Goal: Information Seeking & Learning: Learn about a topic

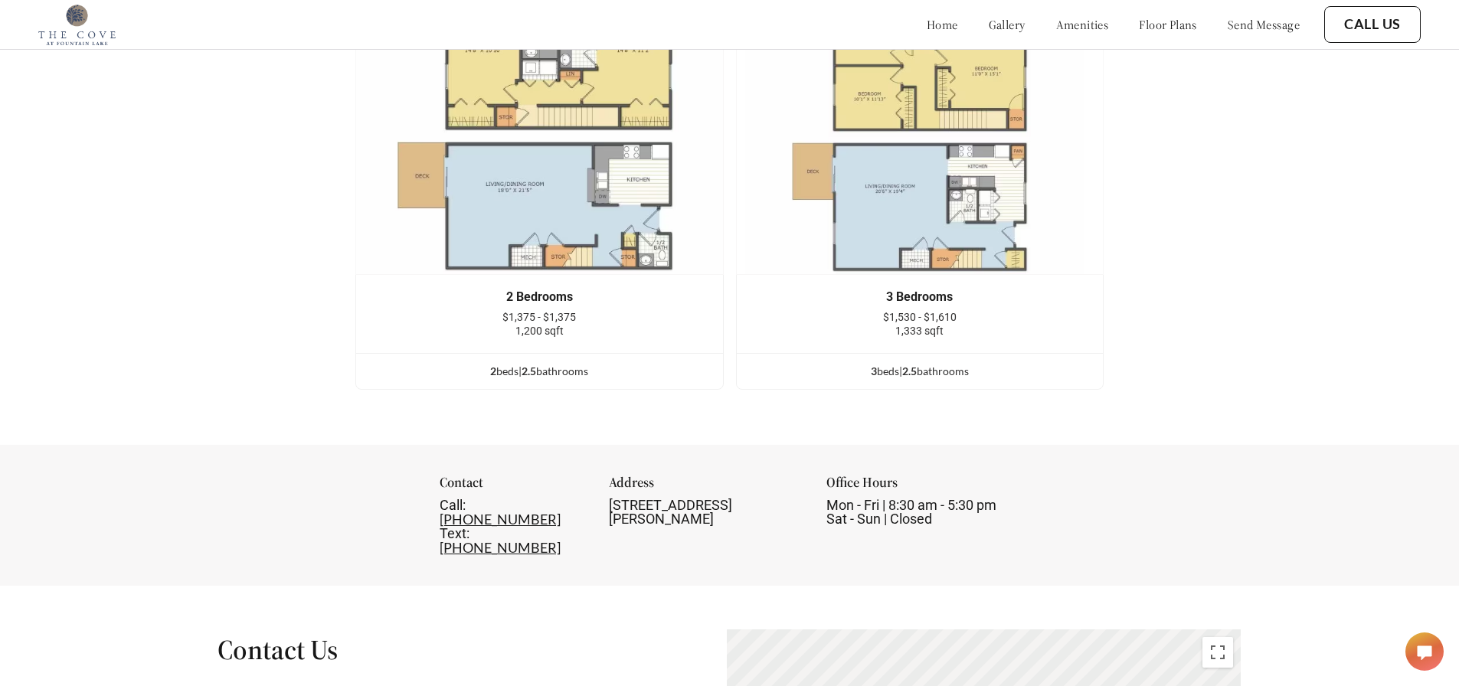
scroll to position [2527, 0]
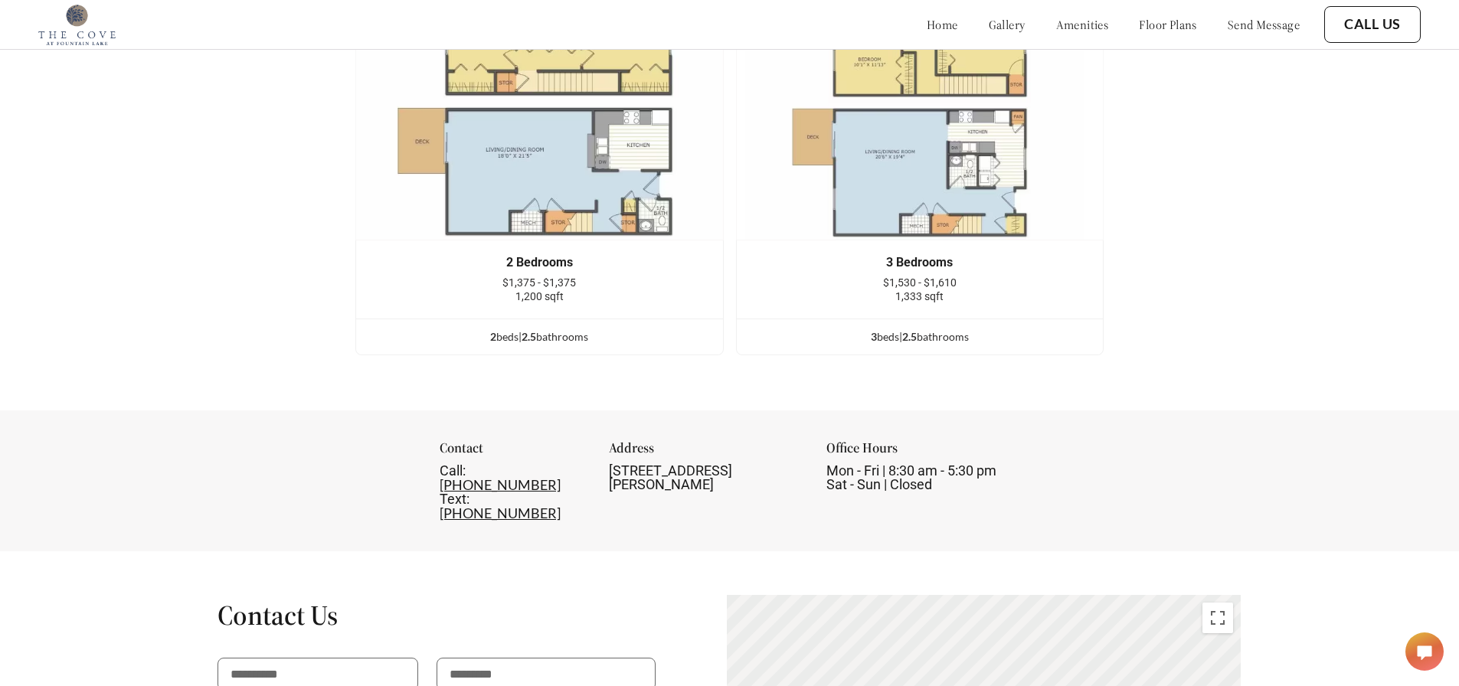
click at [977, 140] on img at bounding box center [920, 102] width 368 height 276
click at [924, 303] on span "1,333 sqft" at bounding box center [919, 296] width 48 height 12
click at [933, 338] on ul "3 bed s | 2.5 bathroom s" at bounding box center [920, 337] width 367 height 36
click at [973, 345] on div "3 bed s | 2.5 bathroom s" at bounding box center [920, 337] width 367 height 17
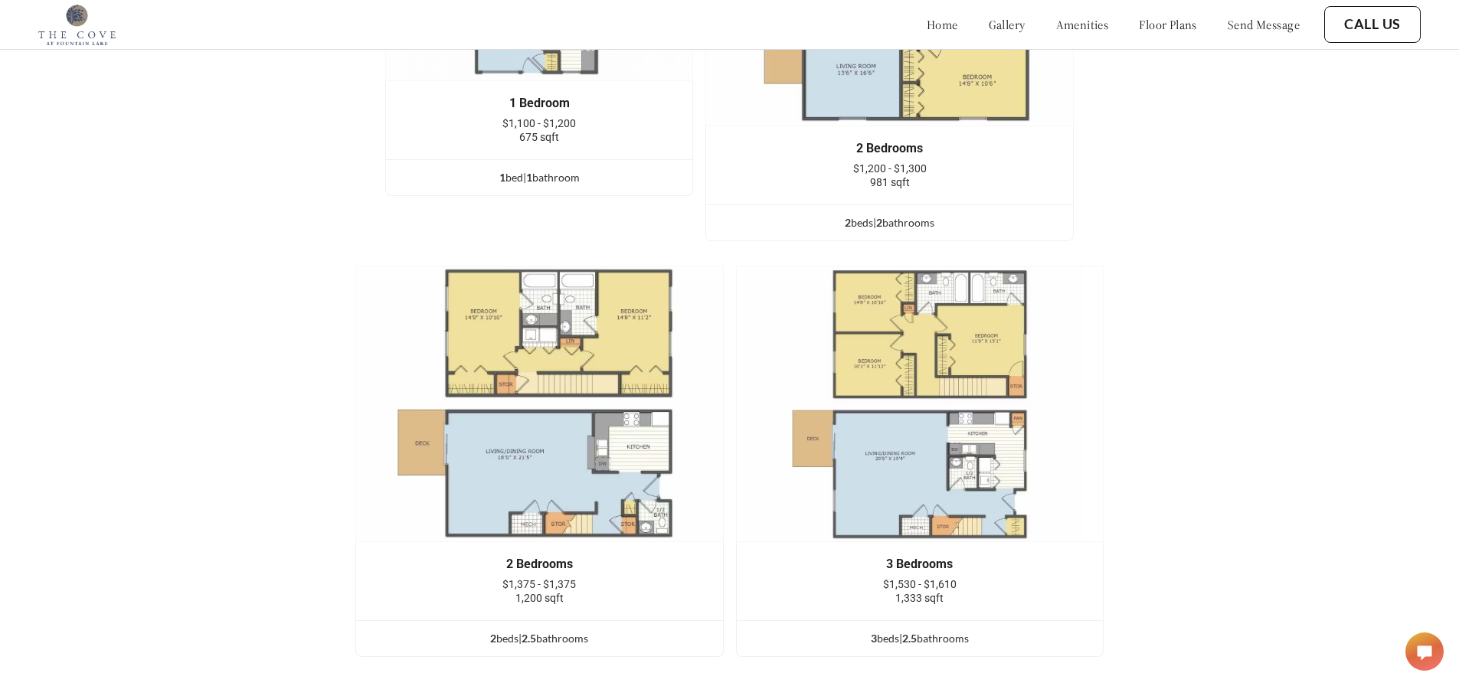
scroll to position [2221, 0]
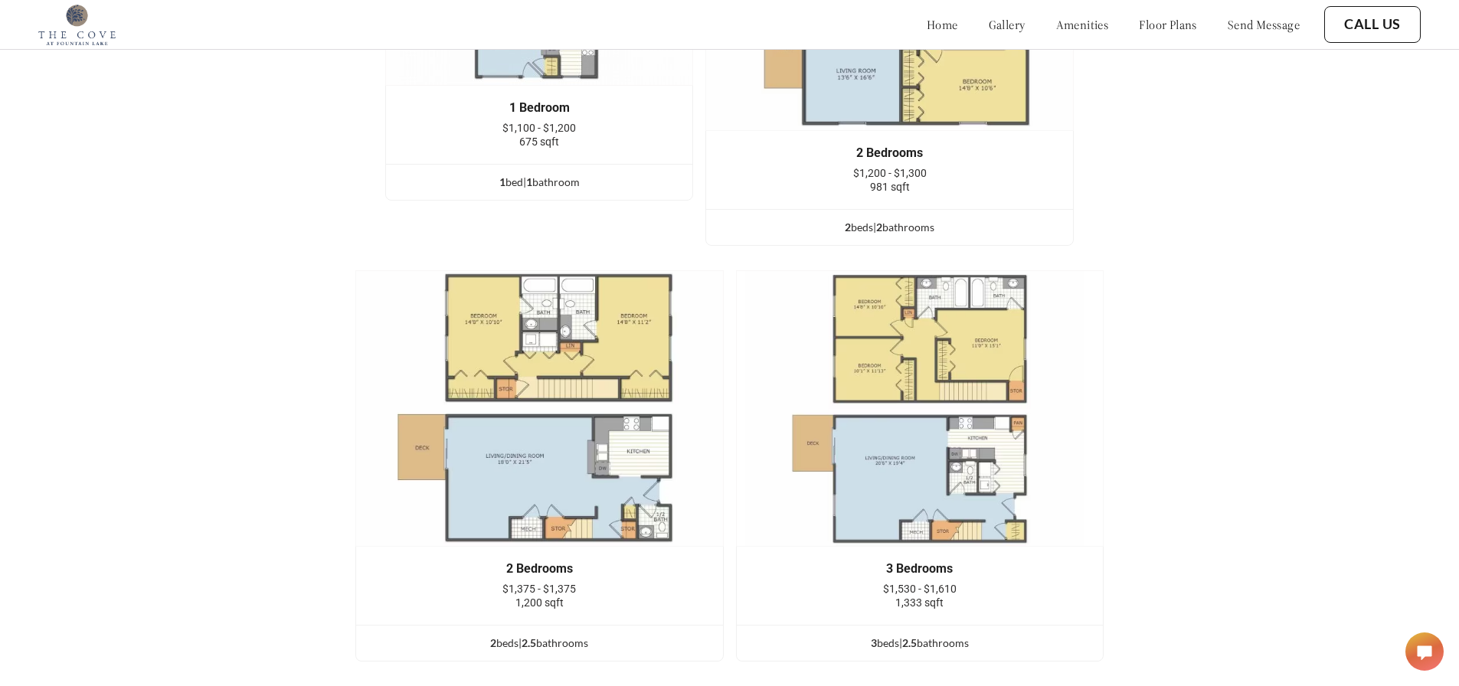
click at [949, 279] on div "1 Bedroom $1,100 - $1,200 675 sqft 1 bed | 1 bathroom 2 Bedrooms $1,200 - $1,30…" at bounding box center [729, 263] width 919 height 819
click at [945, 325] on img at bounding box center [920, 408] width 368 height 276
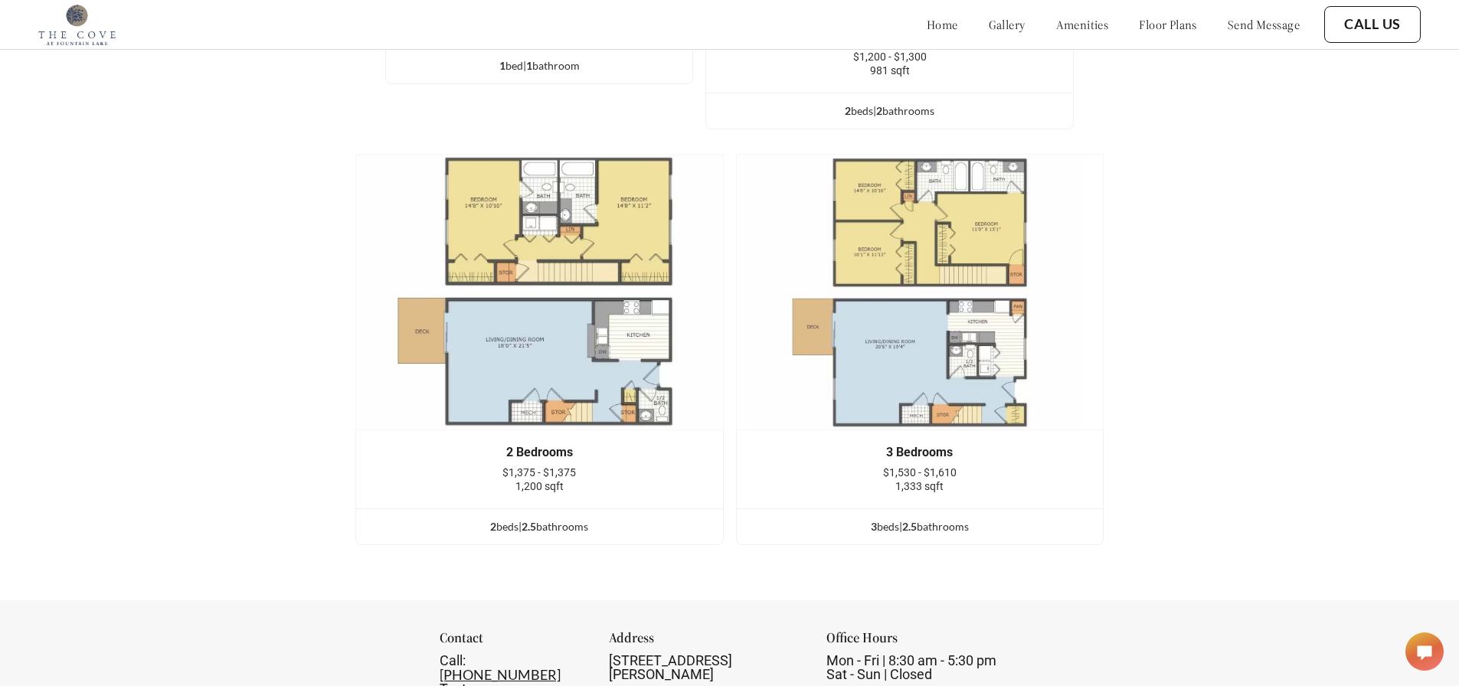
scroll to position [2374, 0]
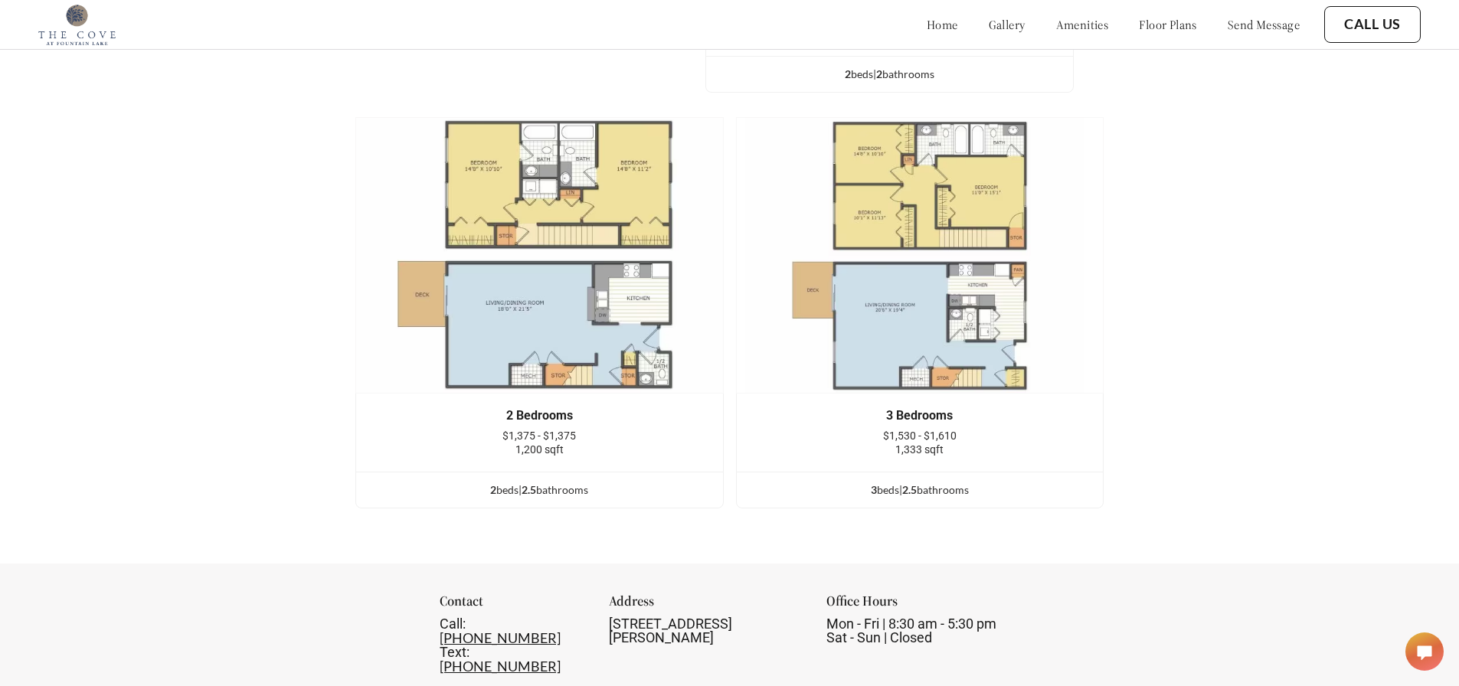
drag, startPoint x: 732, startPoint y: 118, endPoint x: 778, endPoint y: 136, distance: 49.5
click at [778, 136] on div "1 Bedroom $1,100 - $1,200 675 sqft 1 bed | 1 bathroom 2 Bedrooms $1,200 - $1,30…" at bounding box center [729, 110] width 919 height 819
click at [787, 146] on img at bounding box center [920, 255] width 368 height 276
click at [931, 188] on img at bounding box center [920, 255] width 368 height 276
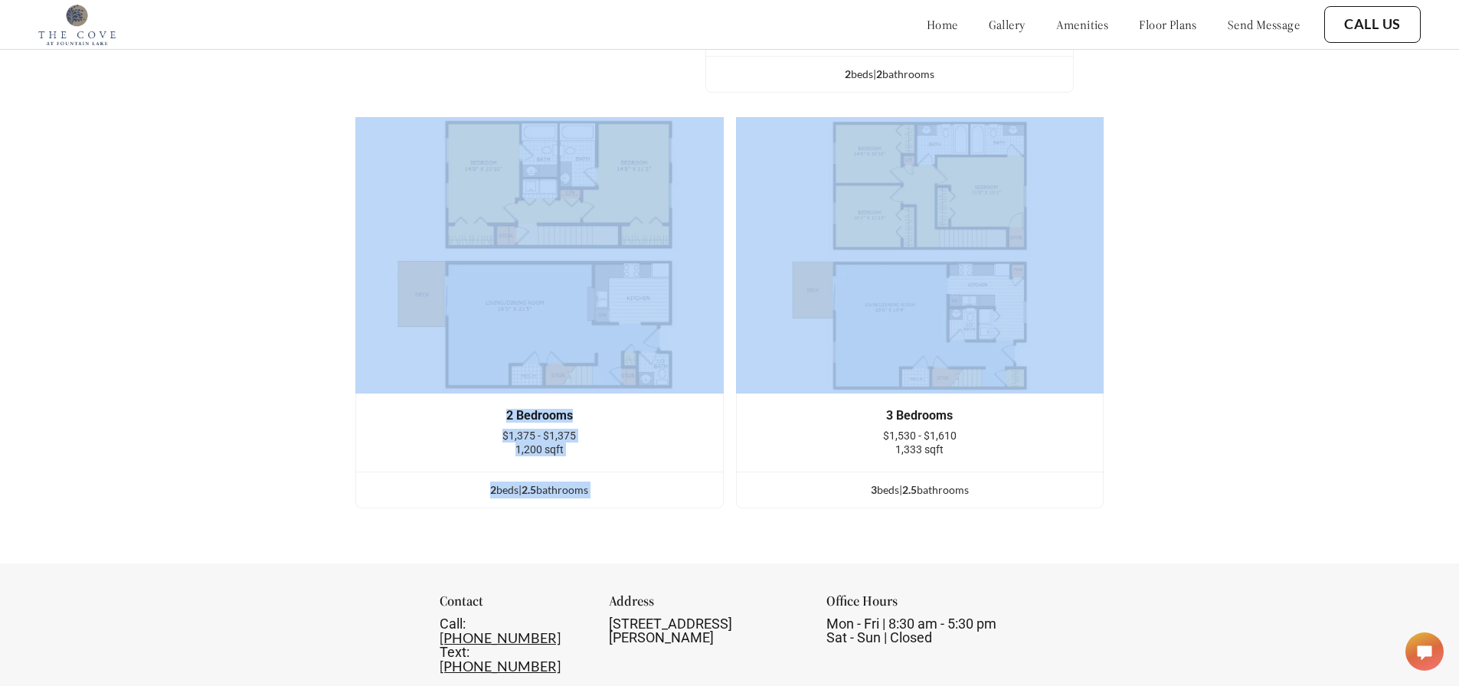
click at [642, 124] on div "1 Bedroom $1,100 - $1,200 675 sqft 1 bed | 1 bathroom 2 Bedrooms $1,200 - $1,30…" at bounding box center [729, 110] width 919 height 819
click at [1005, 237] on img at bounding box center [920, 255] width 368 height 276
click at [1065, 210] on img at bounding box center [920, 255] width 368 height 276
click at [1088, 191] on img at bounding box center [920, 255] width 368 height 276
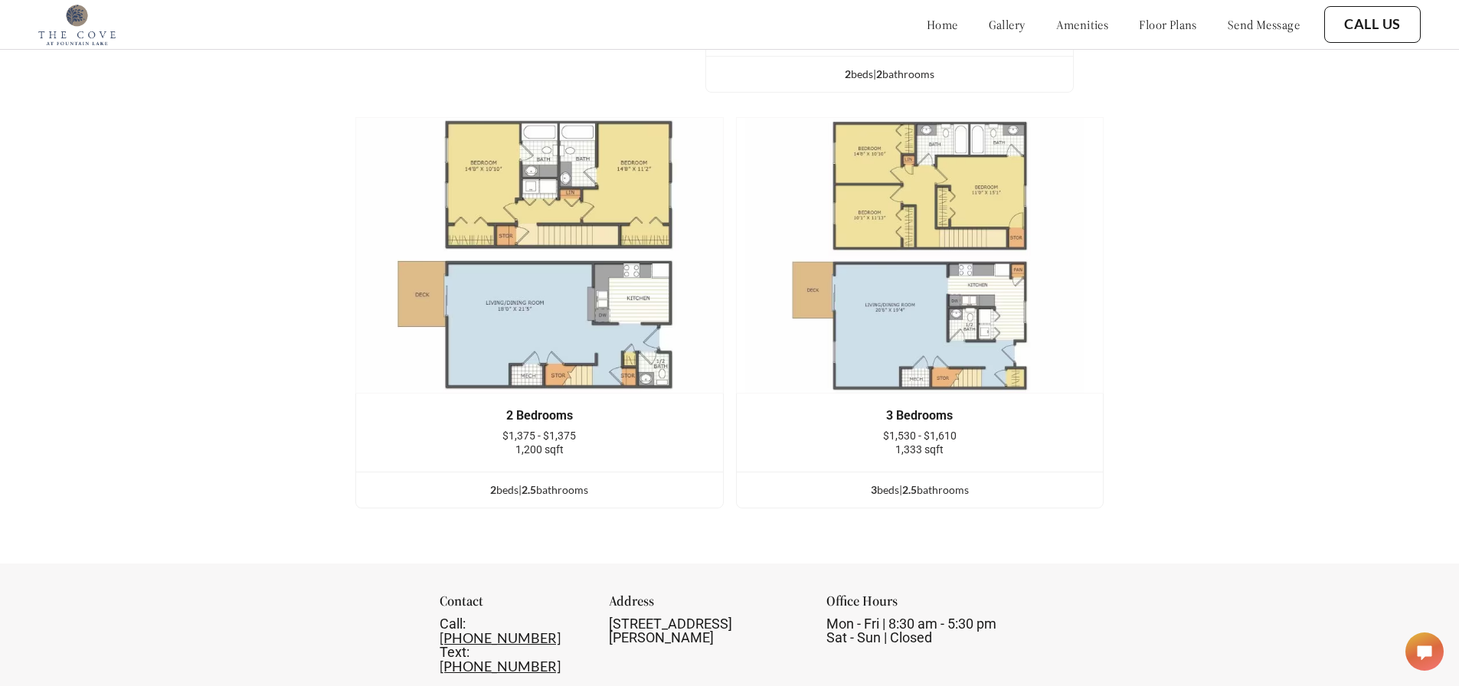
click at [1195, 235] on div "Floor Plans 1 Bedroom $1,100 - $1,200 675 sqft 1 bed | 1 bathroom 2 Bedrooms $1…" at bounding box center [729, 81] width 1459 height 964
click at [1127, 232] on div "1 Bedroom $1,100 - $1,200 675 sqft 1 bed | 1 bathroom 2 Bedrooms $1,200 - $1,30…" at bounding box center [729, 110] width 919 height 819
click at [1083, 230] on img at bounding box center [920, 255] width 368 height 276
click at [1023, 244] on img at bounding box center [920, 255] width 368 height 276
click at [1012, 295] on img at bounding box center [920, 255] width 368 height 276
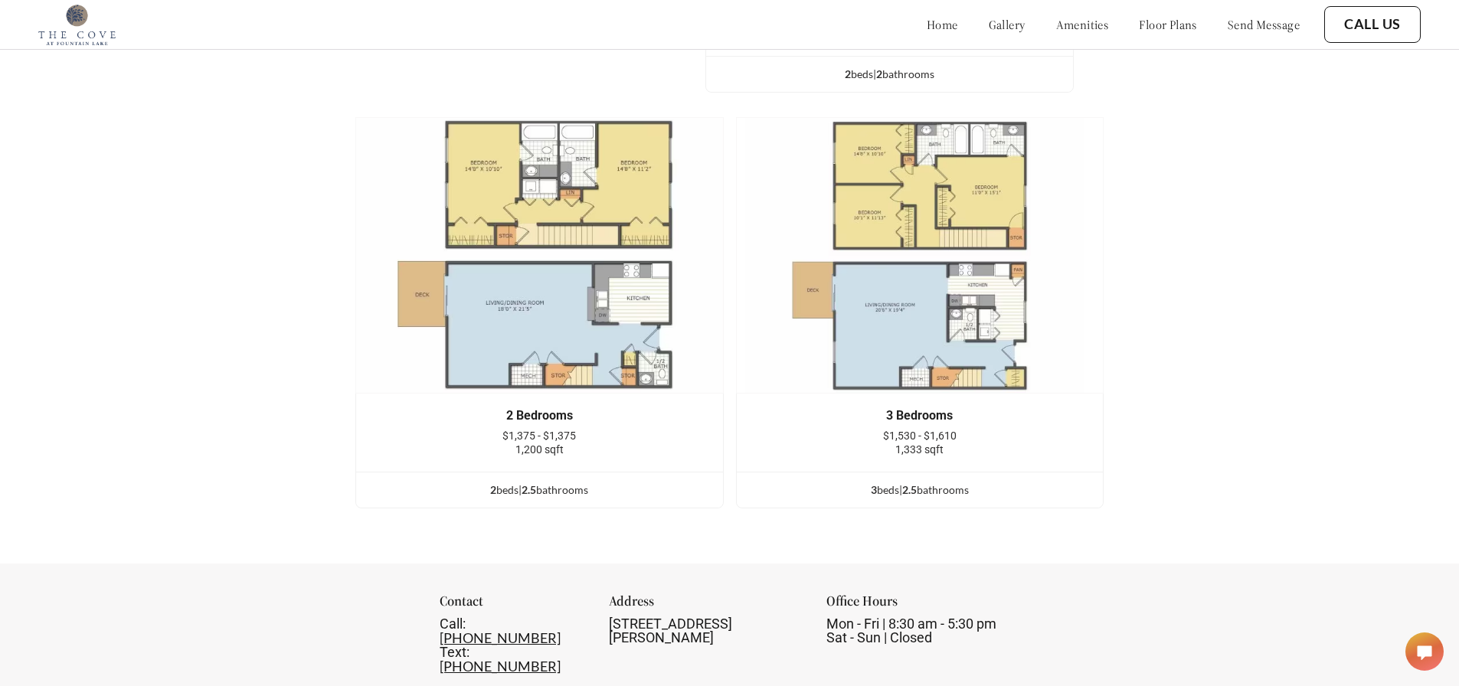
click at [1013, 299] on img at bounding box center [920, 255] width 368 height 276
click at [1011, 293] on img at bounding box center [920, 255] width 368 height 276
click at [1011, 292] on img at bounding box center [920, 255] width 368 height 276
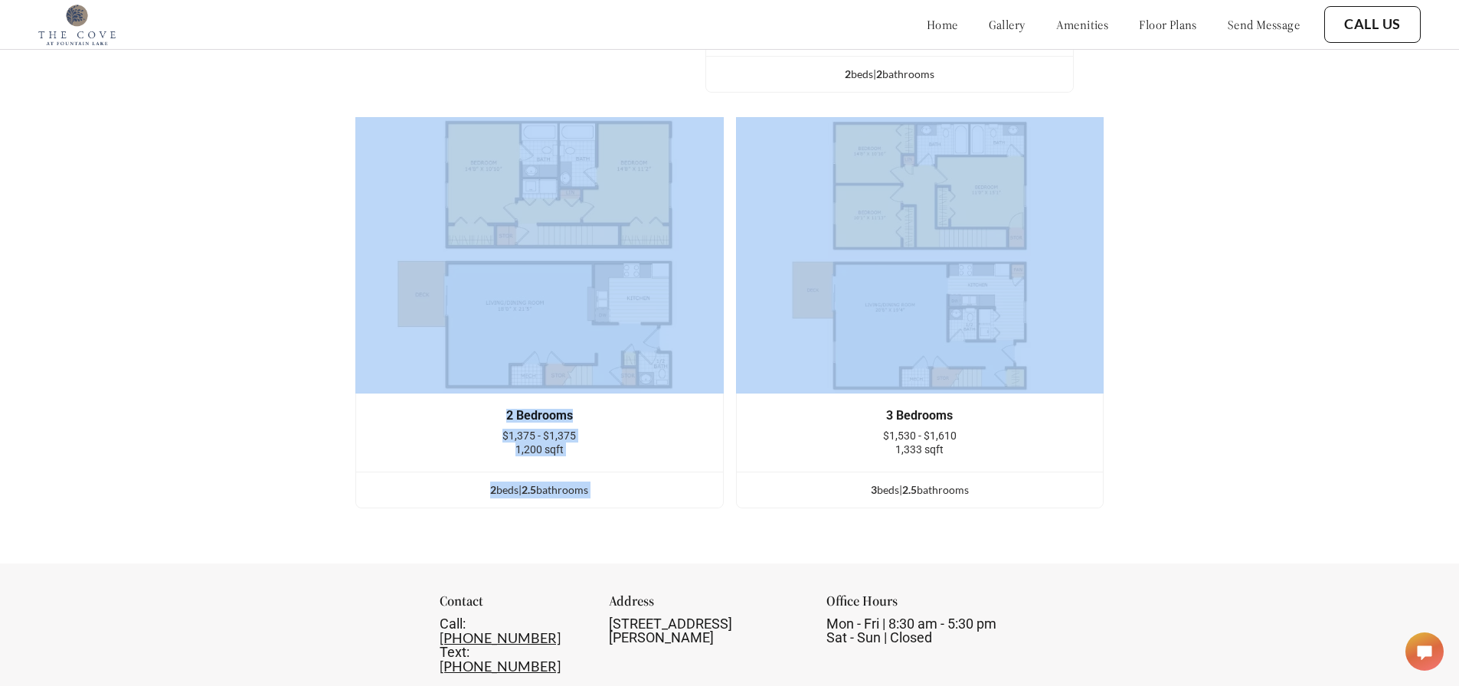
drag, startPoint x: 730, startPoint y: 113, endPoint x: 823, endPoint y: 175, distance: 111.7
click at [823, 175] on div "1 Bedroom $1,100 - $1,200 675 sqft 1 bed | 1 bathroom 2 Bedrooms $1,200 - $1,30…" at bounding box center [729, 110] width 919 height 819
click at [731, 116] on div "1 Bedroom $1,100 - $1,200 675 sqft 1 bed | 1 bathroom 2 Bedrooms $1,200 - $1,30…" at bounding box center [729, 110] width 919 height 819
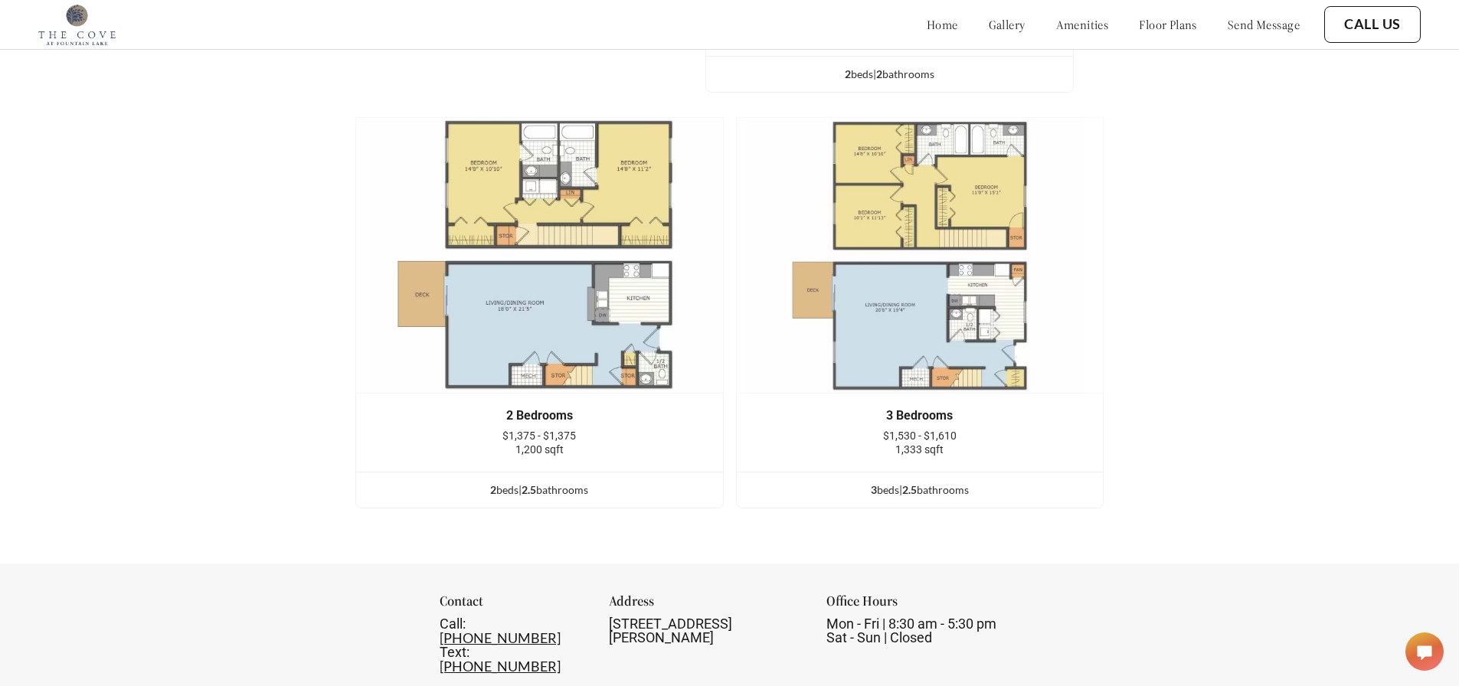
click at [757, 139] on img at bounding box center [920, 255] width 368 height 276
click at [757, 140] on img at bounding box center [920, 255] width 368 height 276
drag, startPoint x: 759, startPoint y: 141, endPoint x: 1087, endPoint y: 464, distance: 460.3
click at [1087, 464] on div "3 Bedrooms $1,530 - $1,610 1,333 sqft 3 bed s | 2.5 bathroom s" at bounding box center [920, 312] width 368 height 391
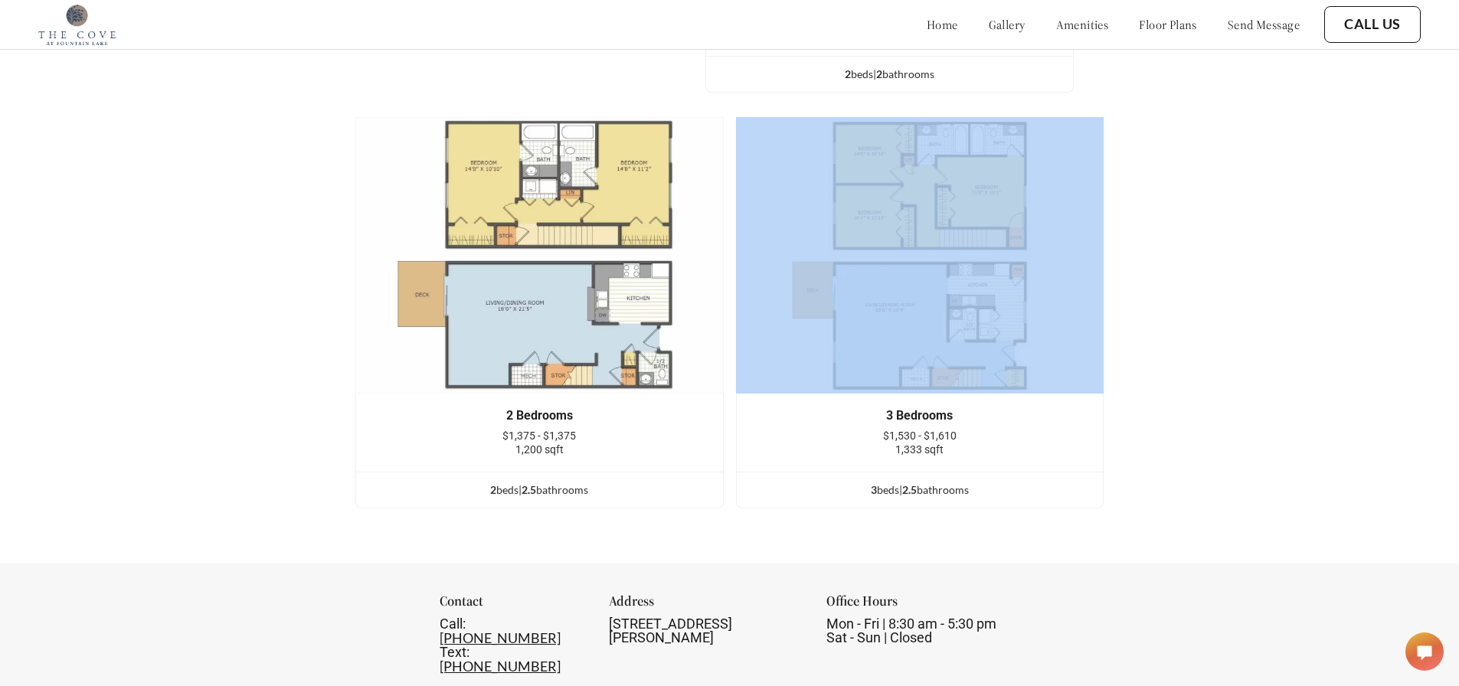
drag, startPoint x: 1089, startPoint y: 449, endPoint x: 777, endPoint y: 309, distance: 341.8
click at [779, 309] on div "3 Bedrooms $1,530 - $1,610 1,333 sqft 3 bed s | 2.5 bathroom s" at bounding box center [920, 312] width 368 height 391
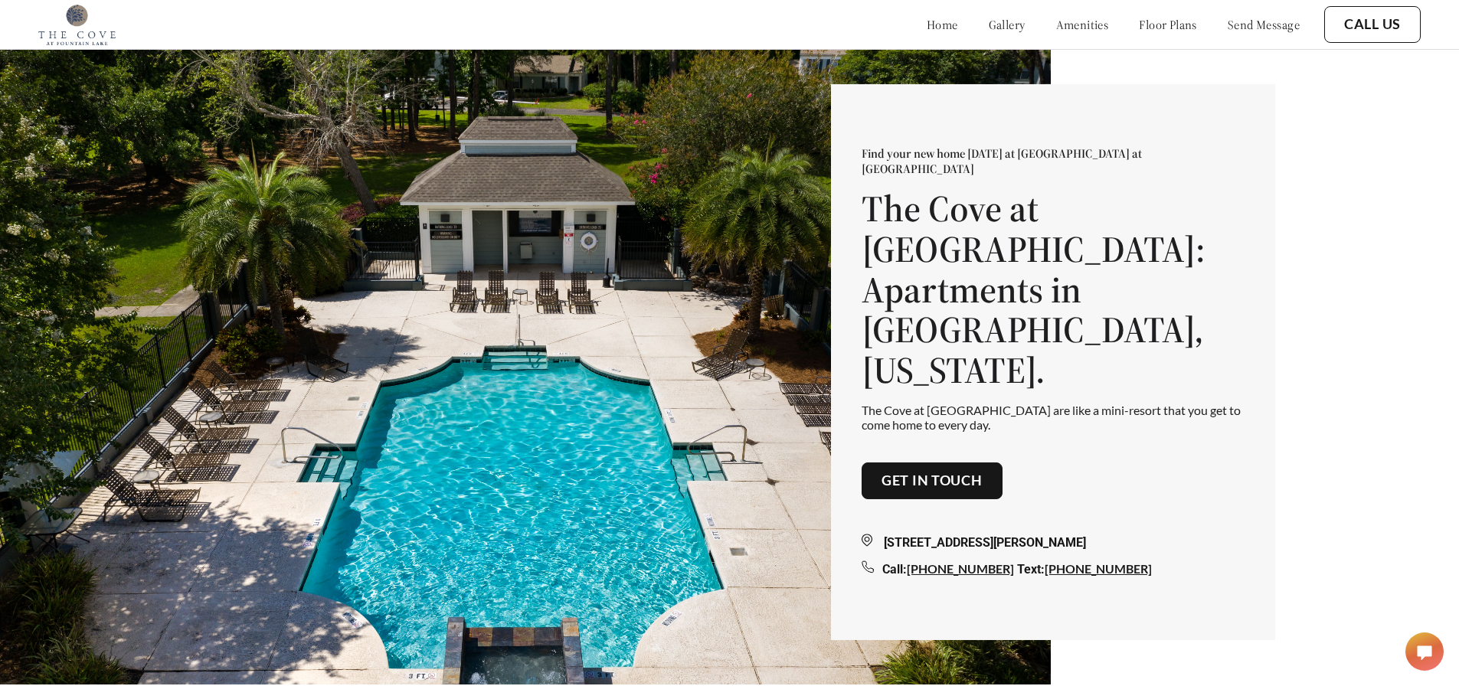
scroll to position [0, 0]
